Goal: Transaction & Acquisition: Book appointment/travel/reservation

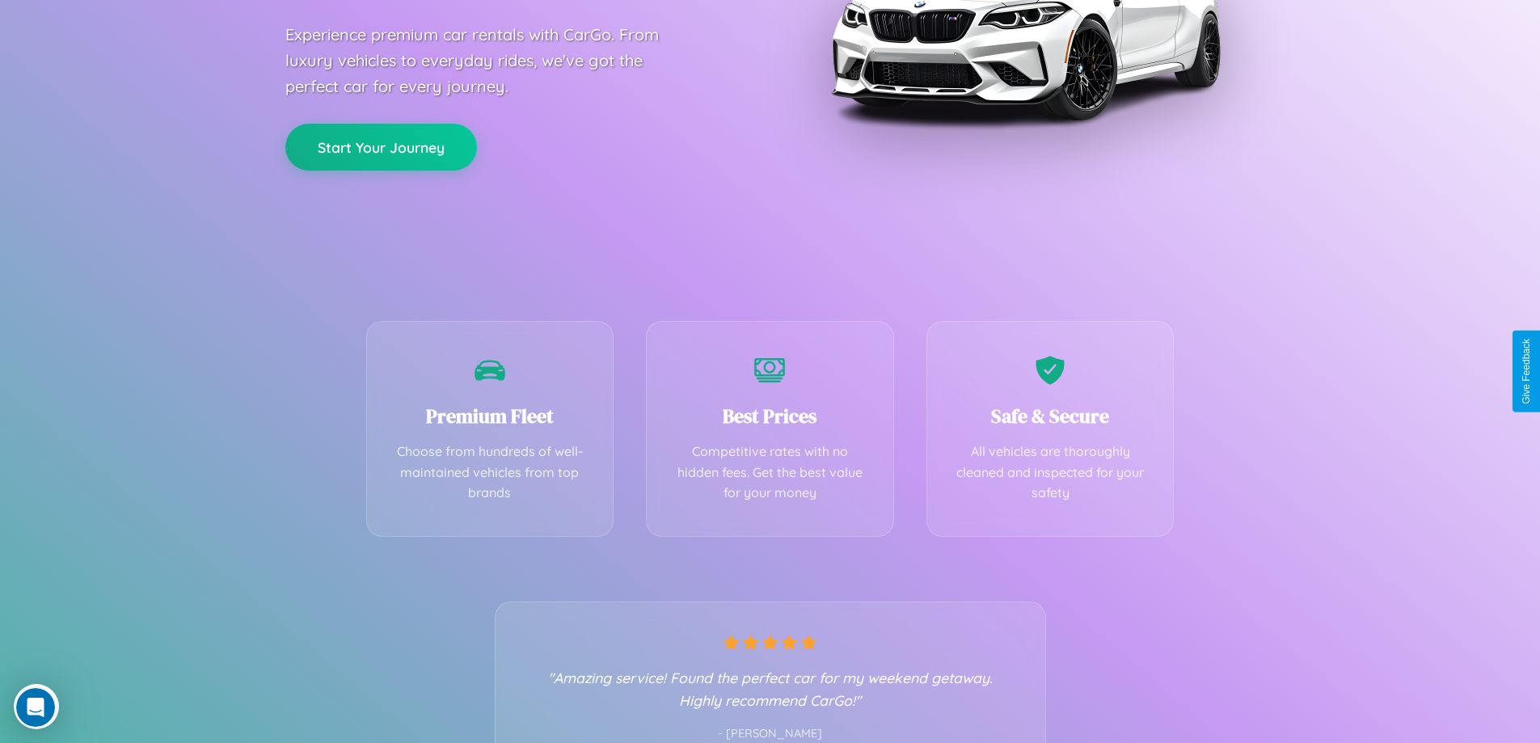
scroll to position [319, 0]
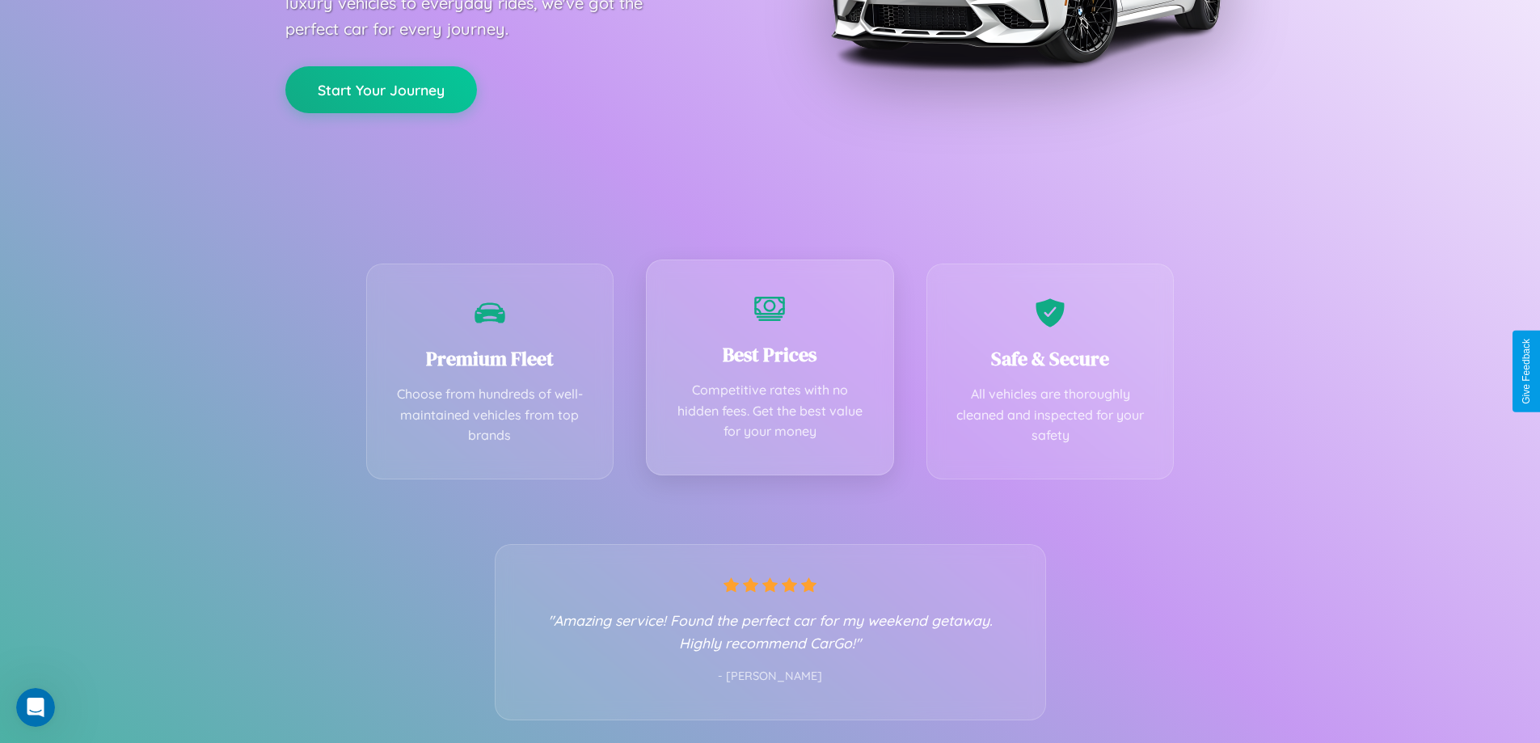
click at [770, 371] on div "Best Prices Competitive rates with no hidden fees. Get the best value for your …" at bounding box center [770, 368] width 248 height 216
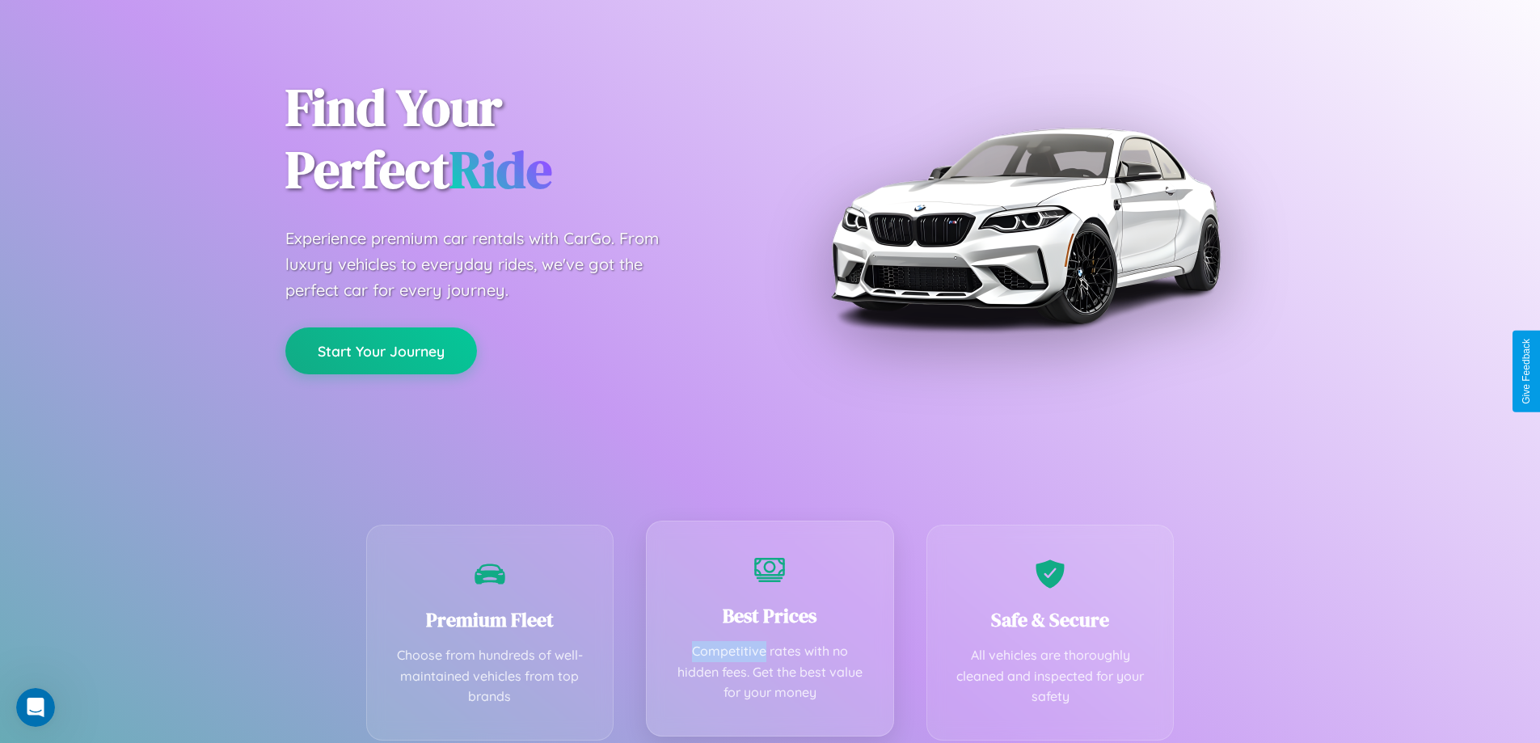
scroll to position [0, 0]
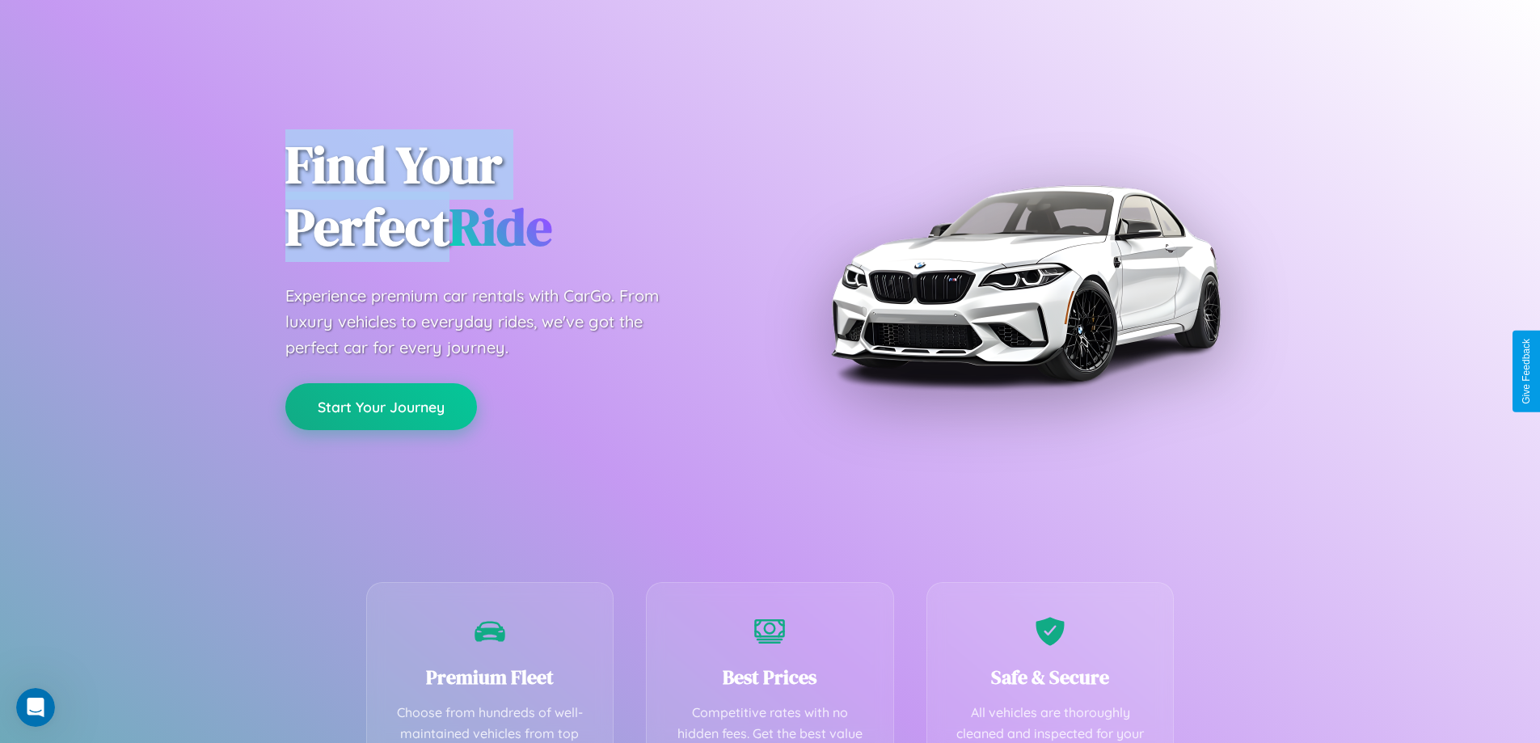
click at [381, 407] on button "Start Your Journey" at bounding box center [381, 406] width 192 height 47
click at [381, 406] on button "Start Your Journey" at bounding box center [381, 406] width 192 height 47
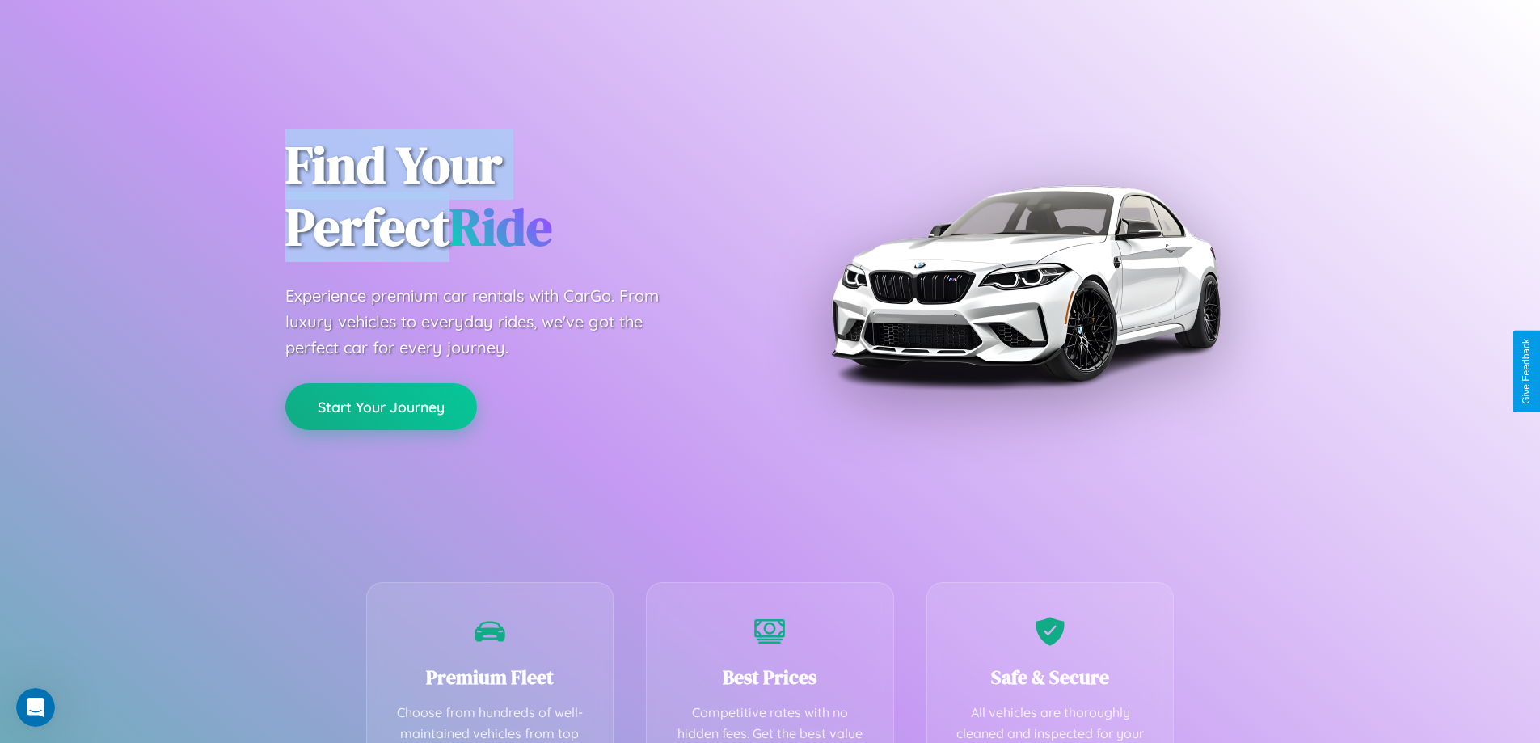
click at [381, 406] on button "Start Your Journey" at bounding box center [381, 406] width 192 height 47
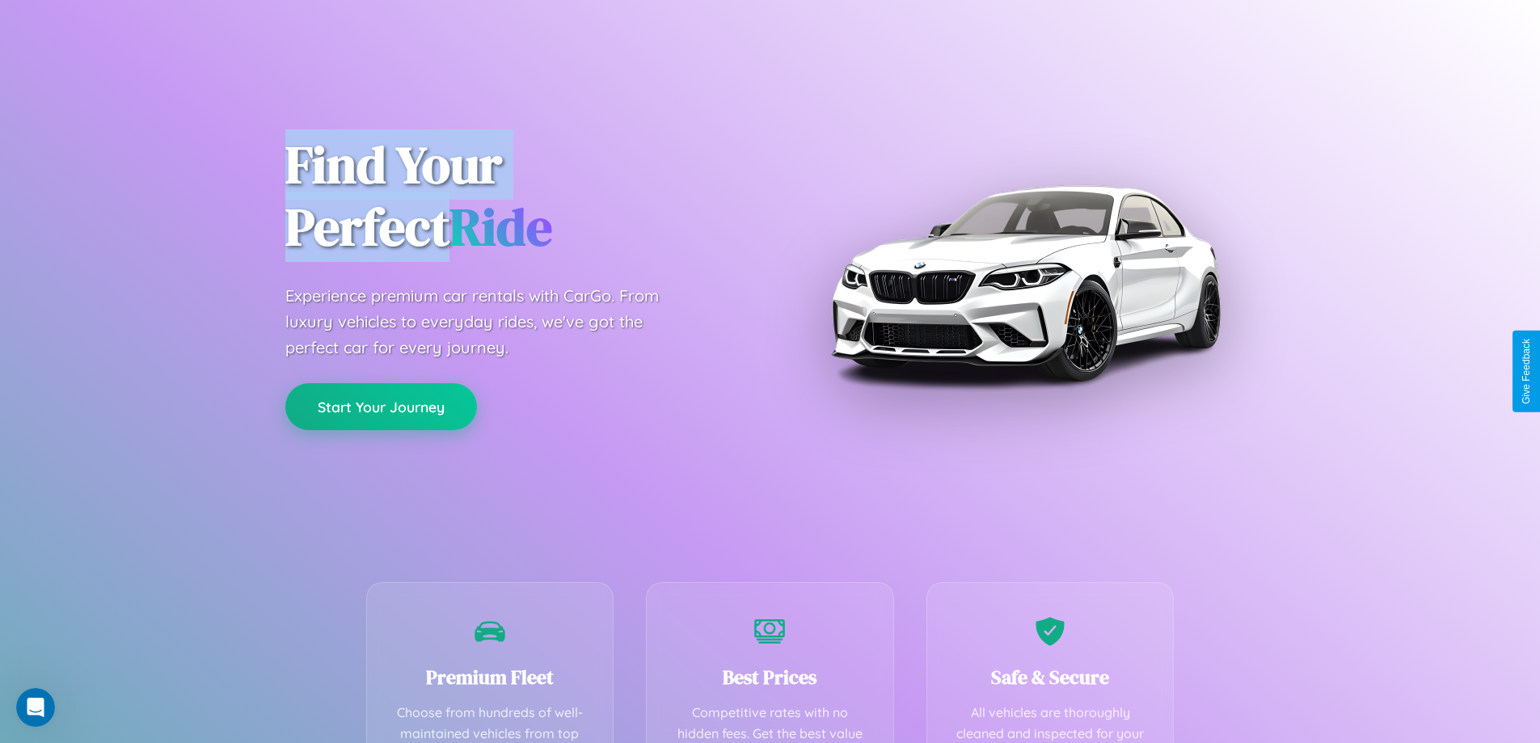
click at [381, 406] on button "Start Your Journey" at bounding box center [381, 406] width 192 height 47
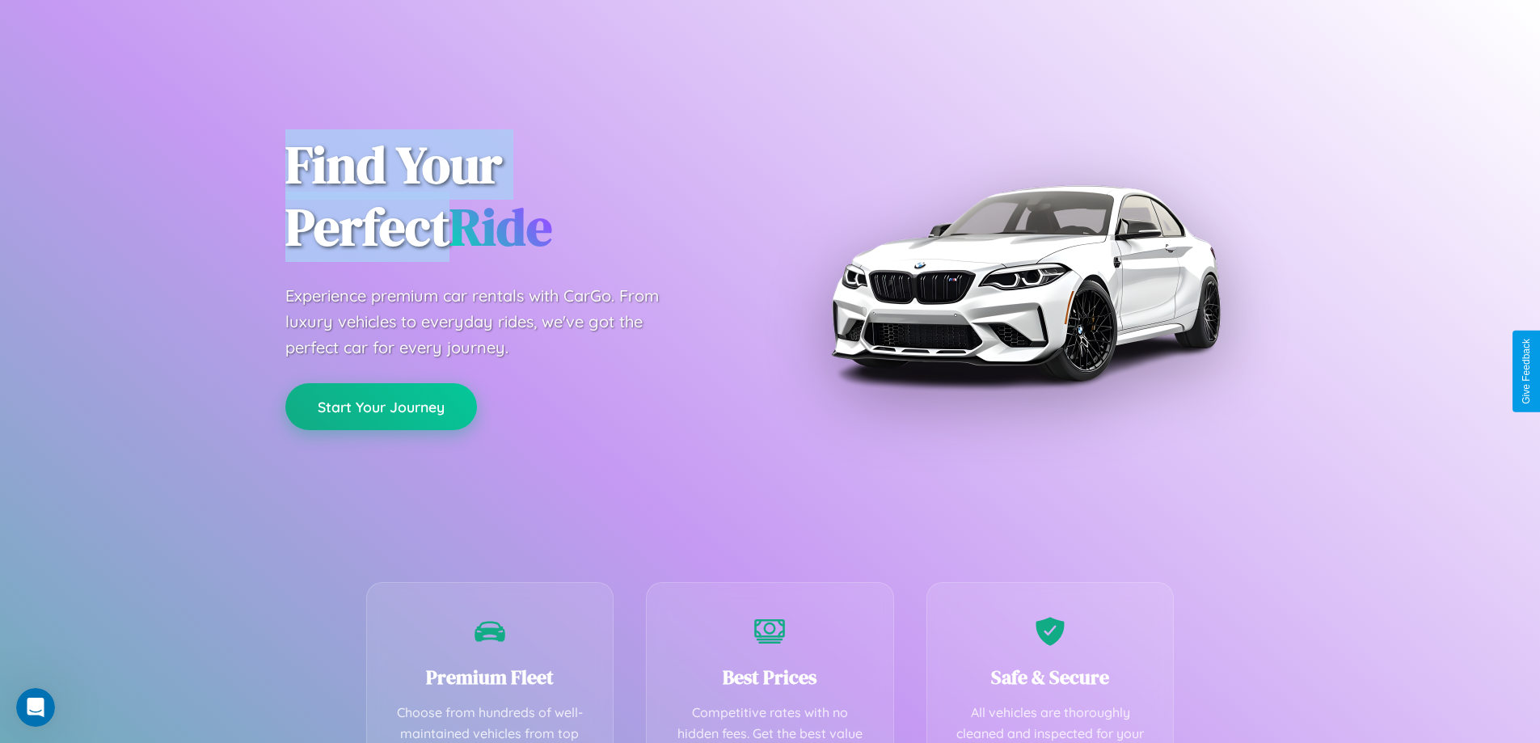
click at [381, 406] on button "Start Your Journey" at bounding box center [381, 406] width 192 height 47
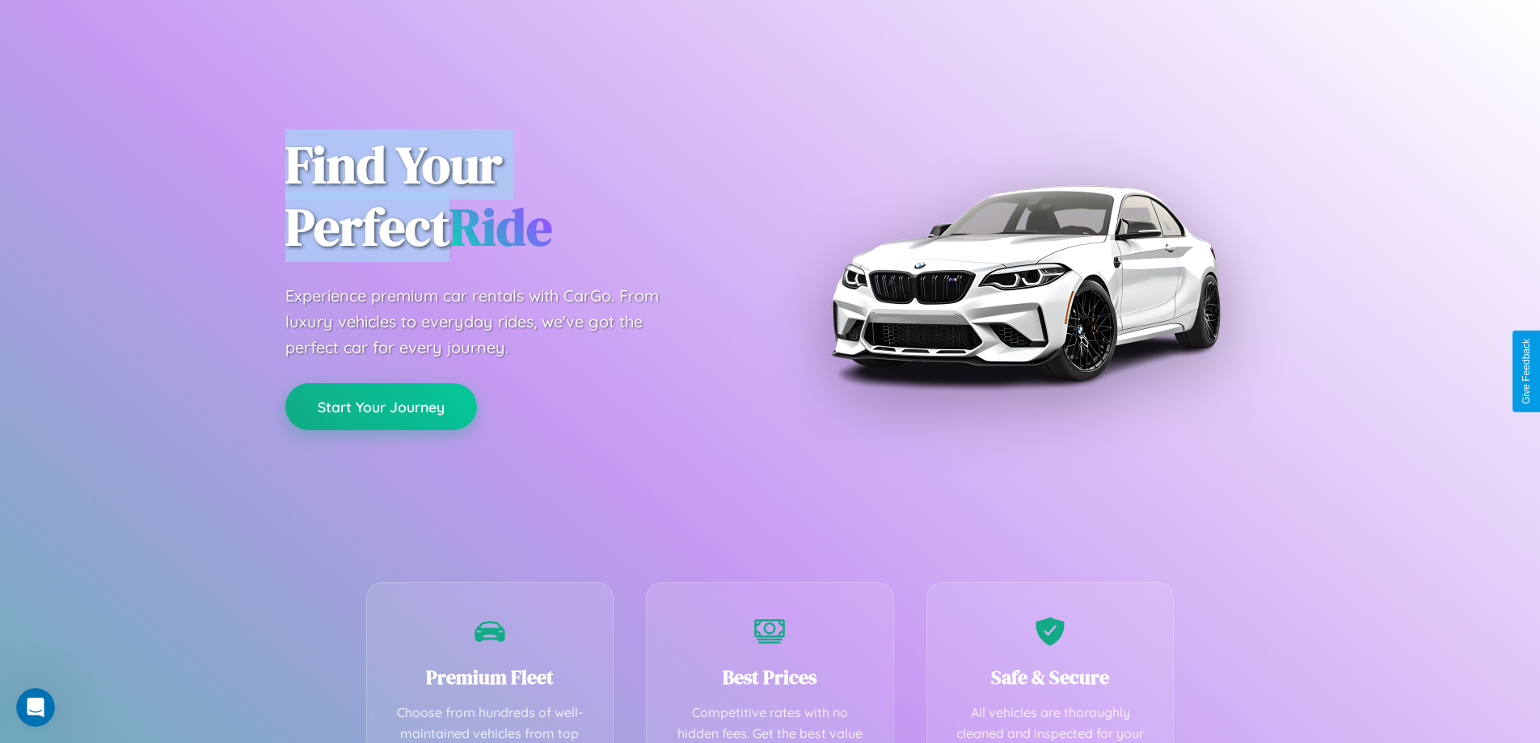
click at [381, 406] on button "Start Your Journey" at bounding box center [381, 406] width 192 height 47
